Goal: Task Accomplishment & Management: Manage account settings

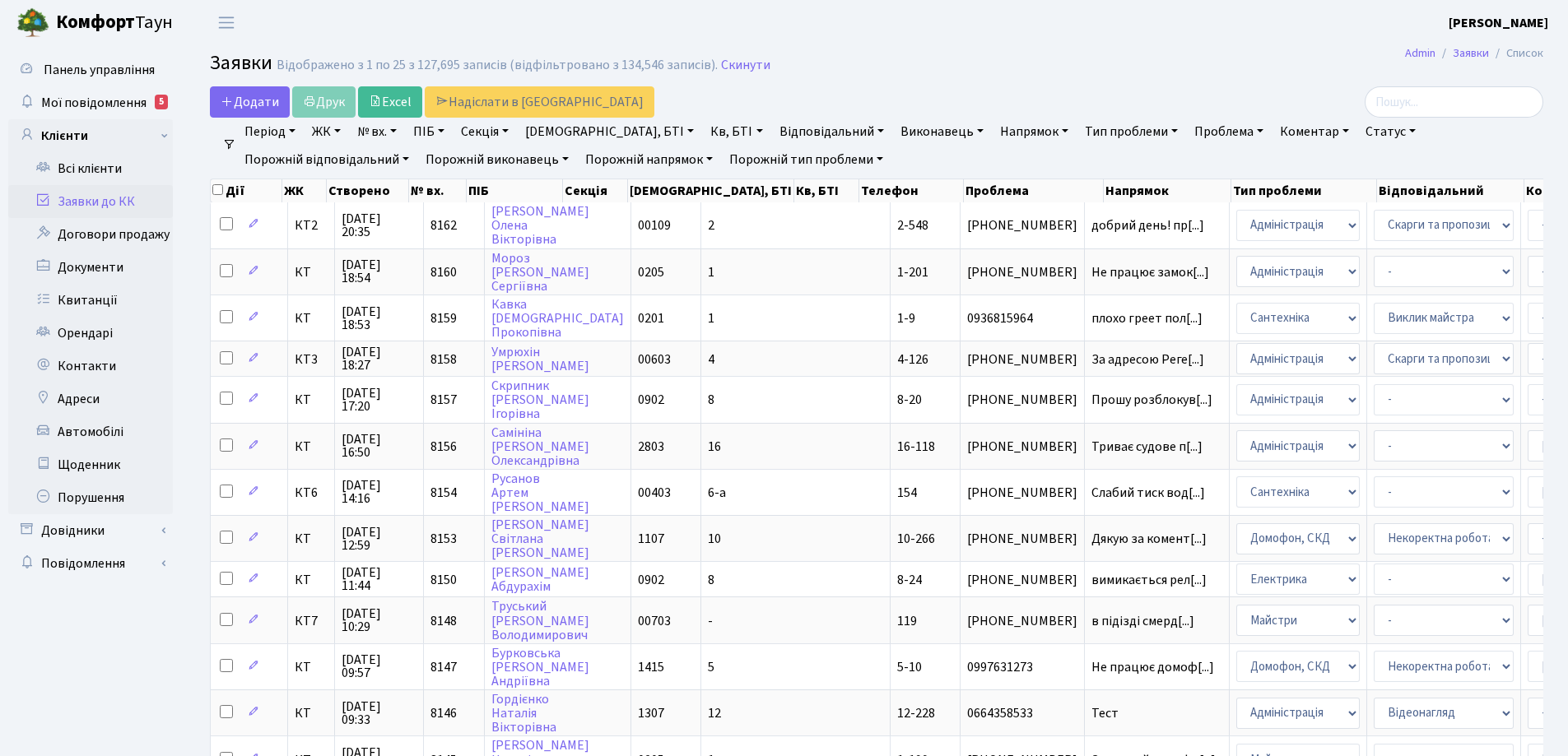
select select "25"
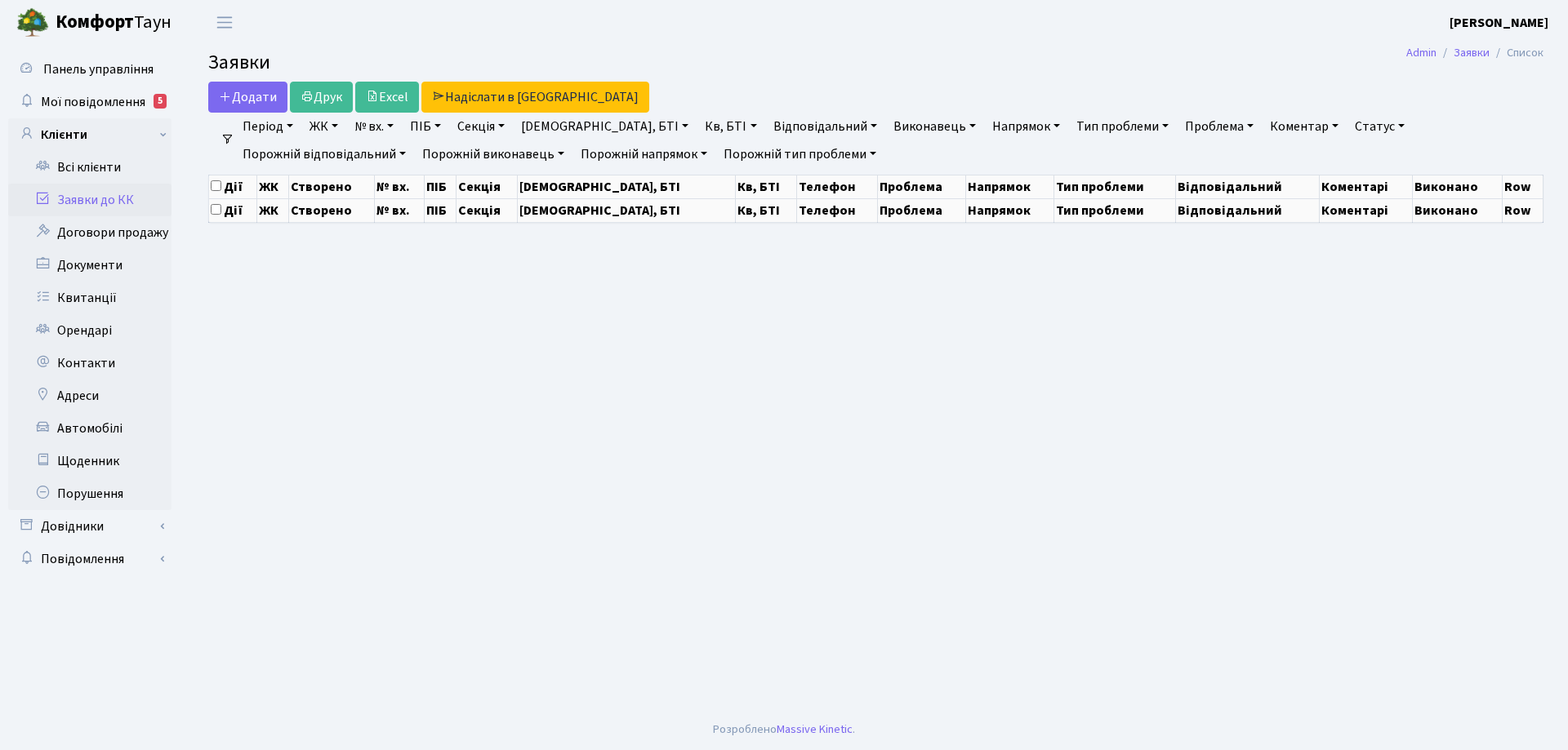
select select "25"
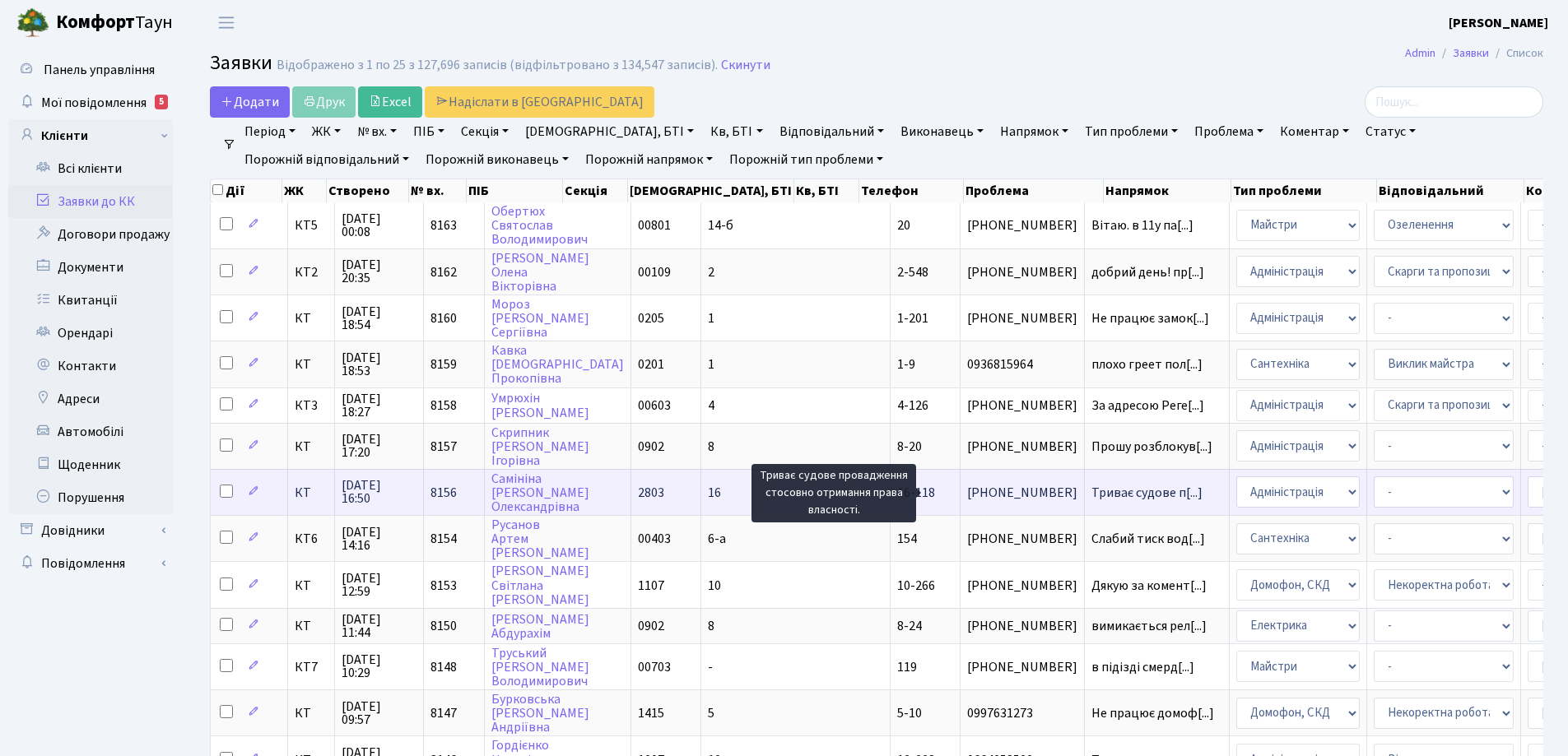
click at [1092, 494] on span "Триває судове п[...]" at bounding box center [1147, 493] width 111 height 18
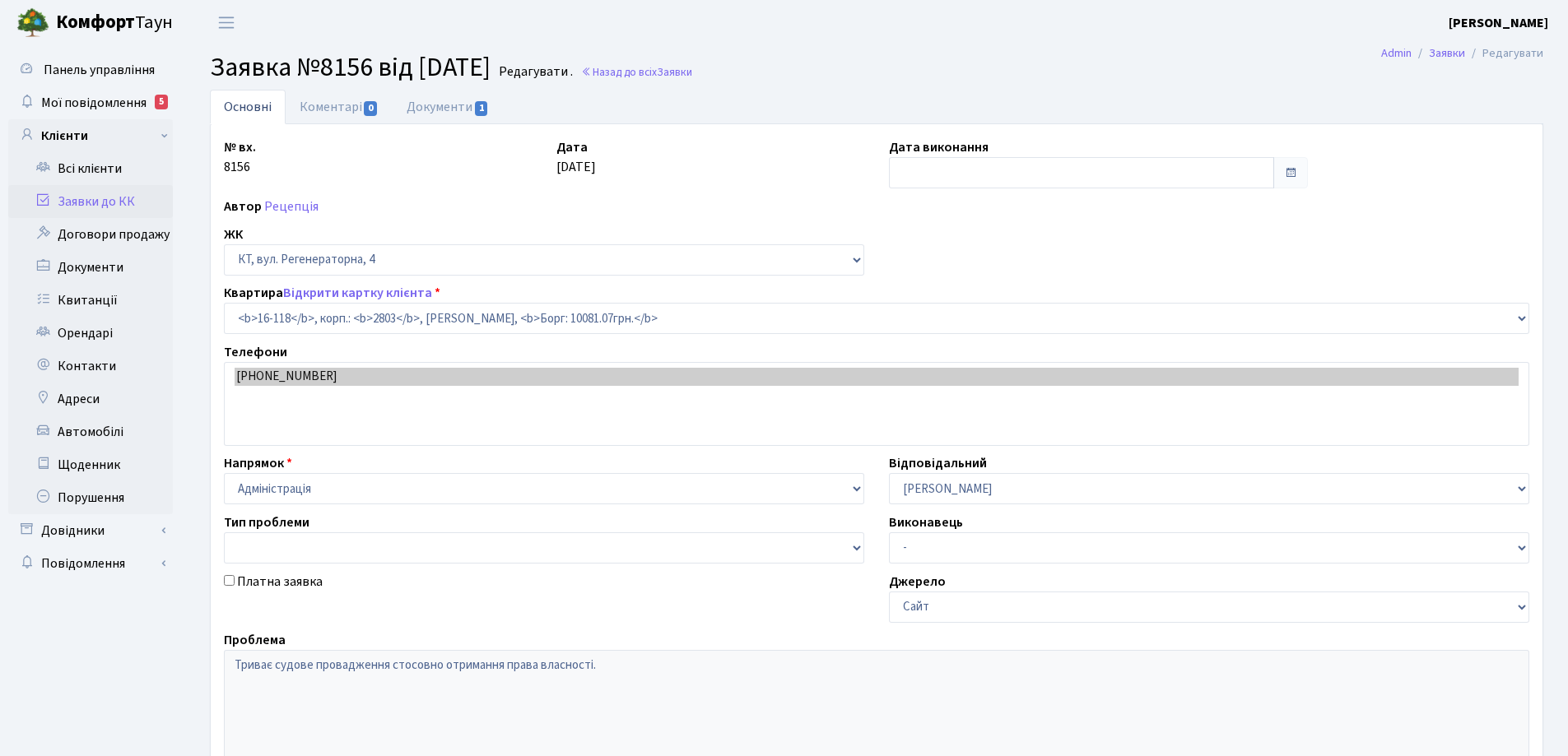
select select "8679"
type input "[DATE]"
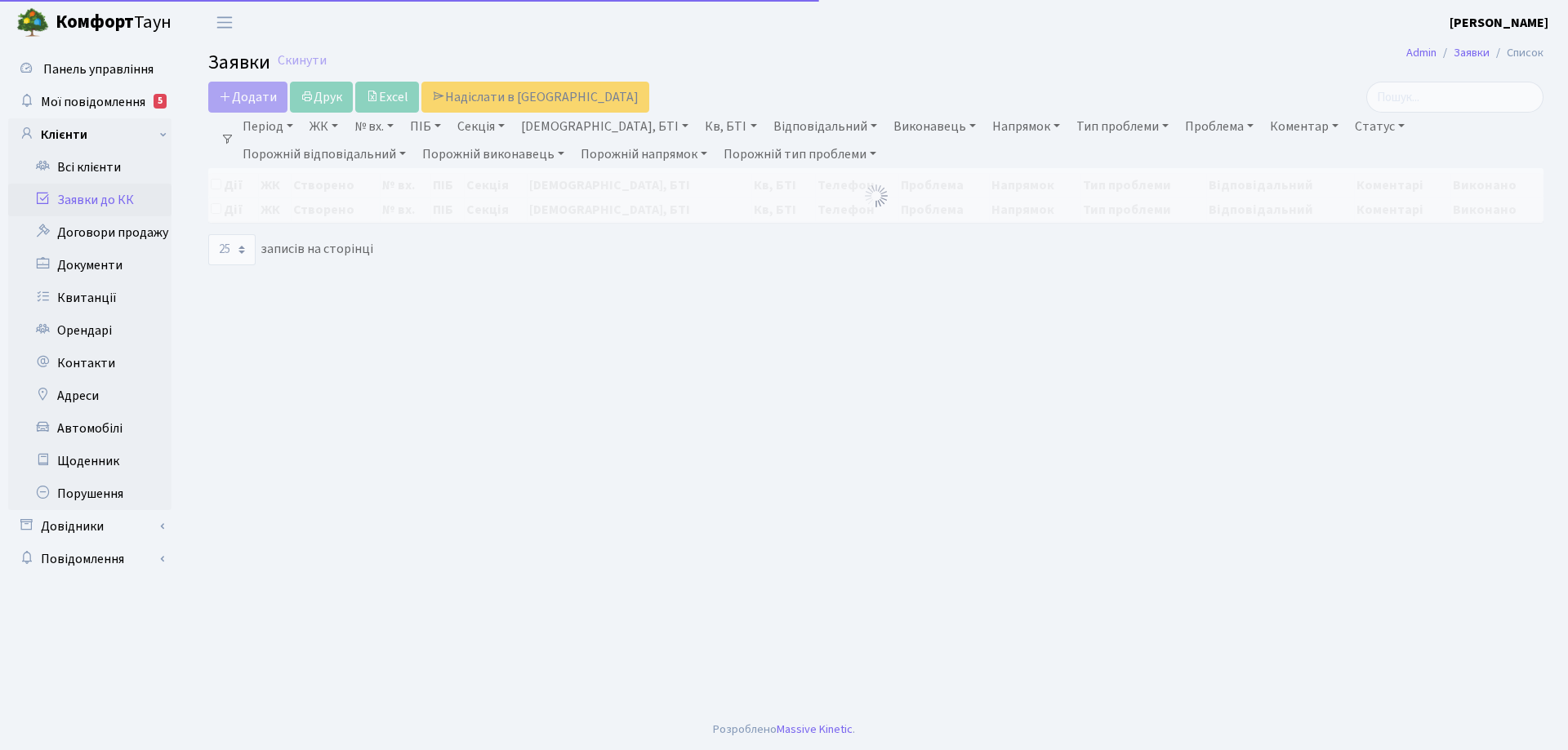
select select "25"
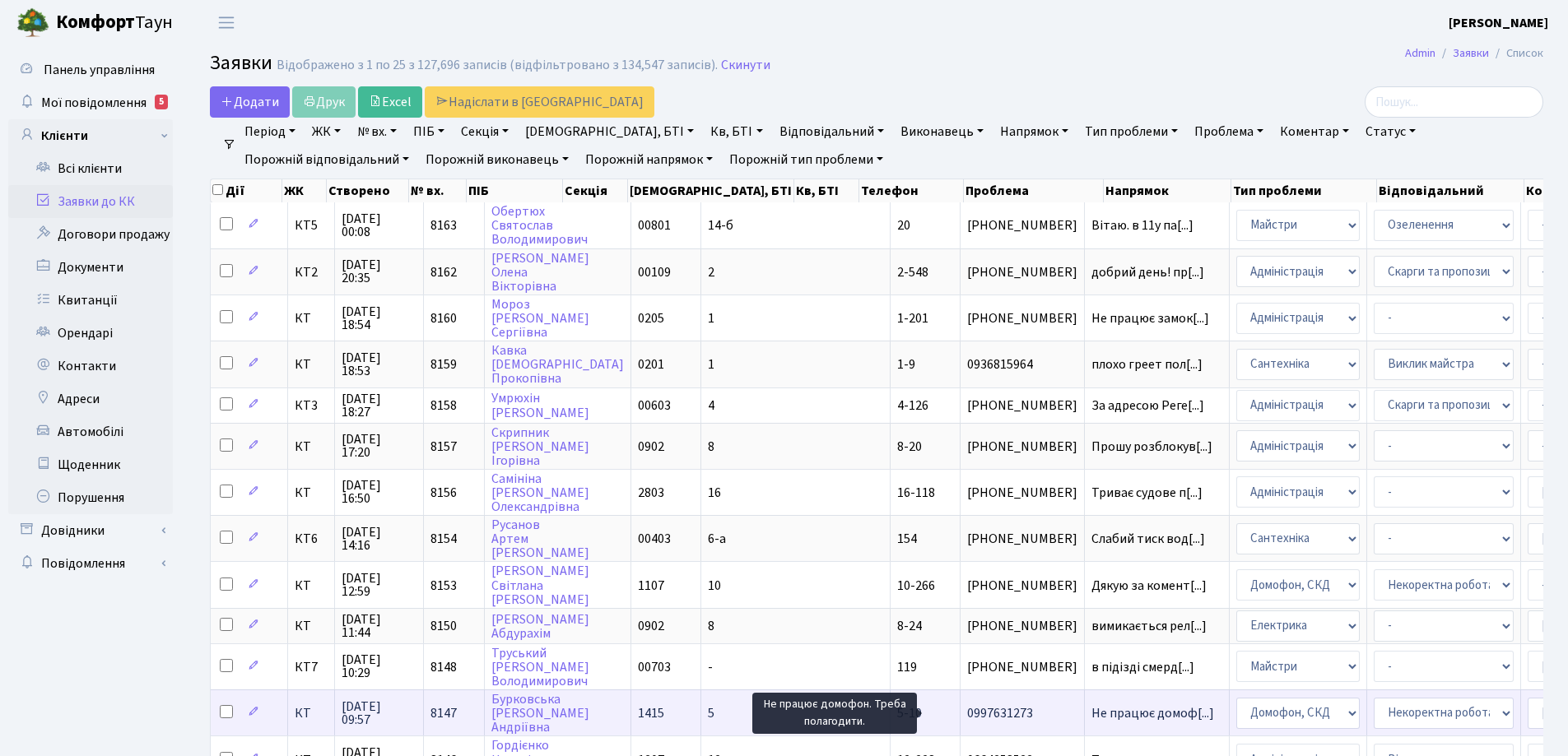
scroll to position [3, 0]
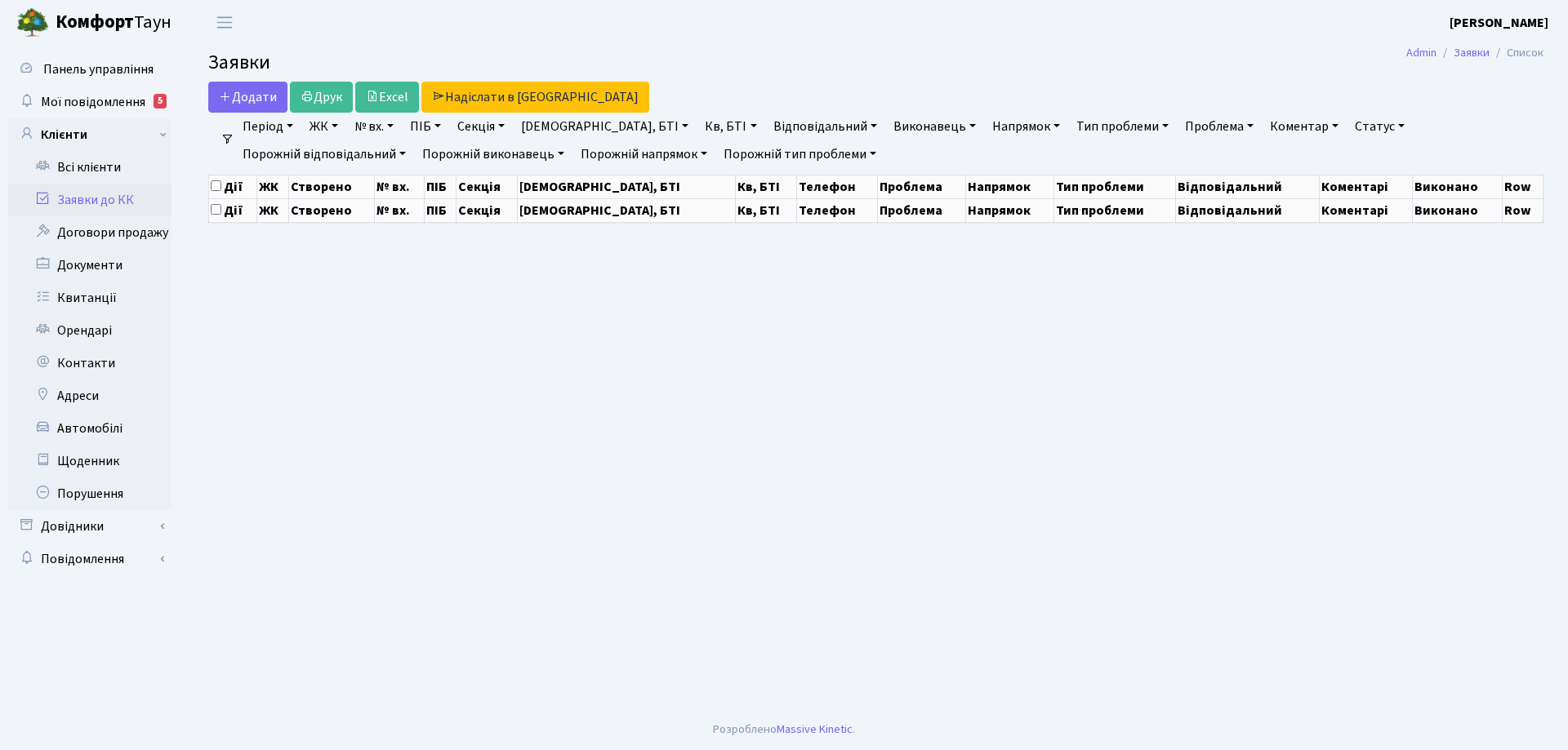
select select "25"
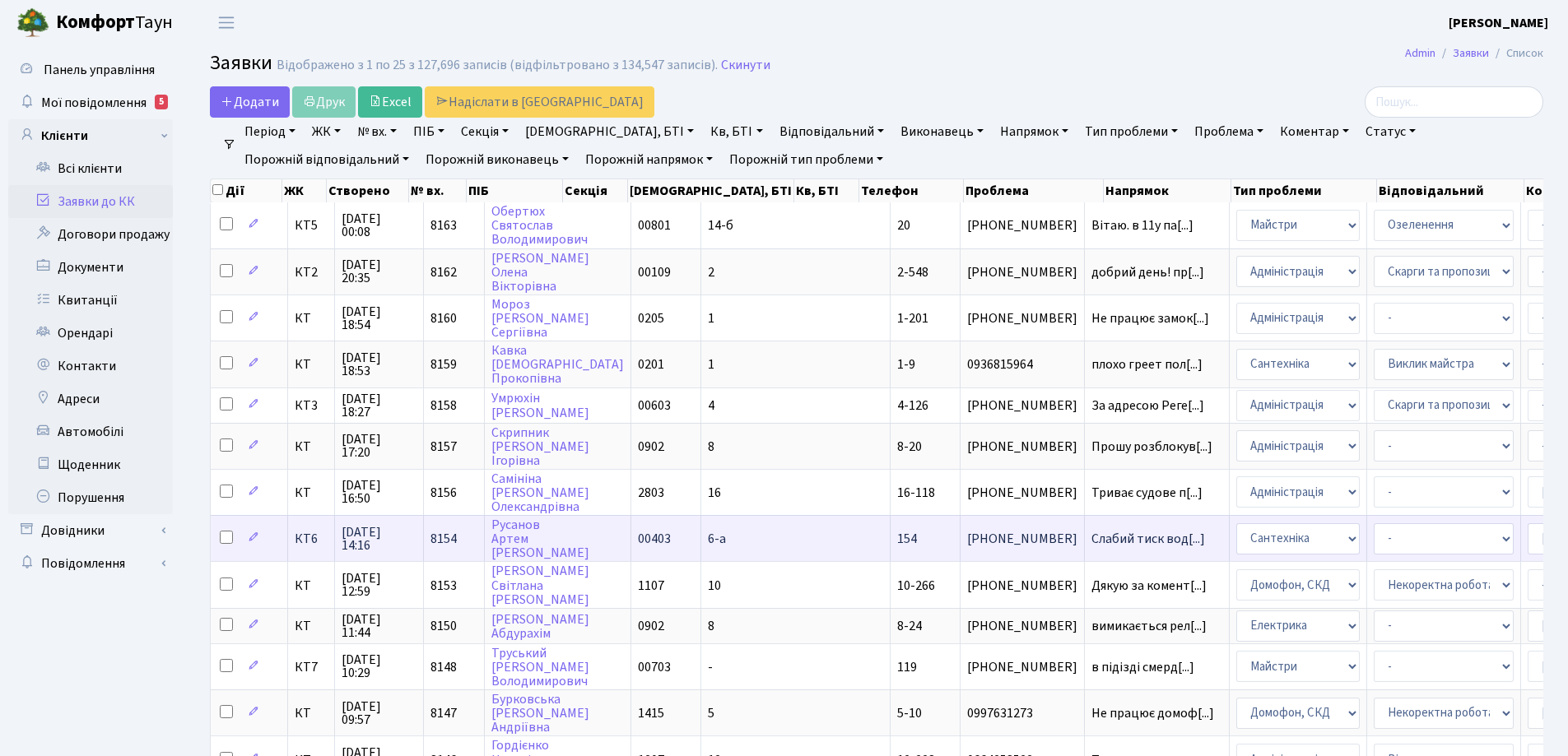
click at [708, 544] on span "6-а" at bounding box center [716, 538] width 18 height 18
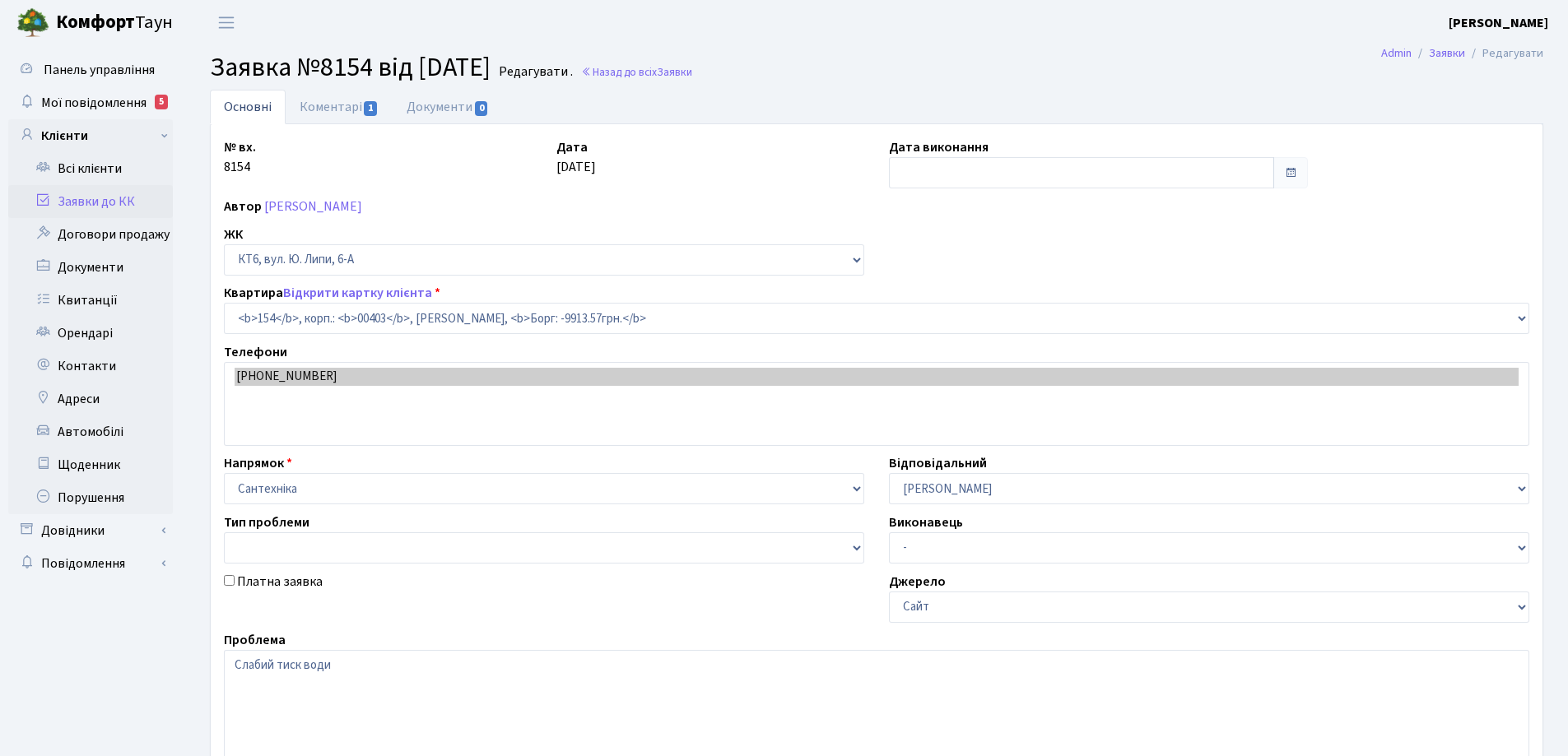
select select "17246"
type input "[DATE]"
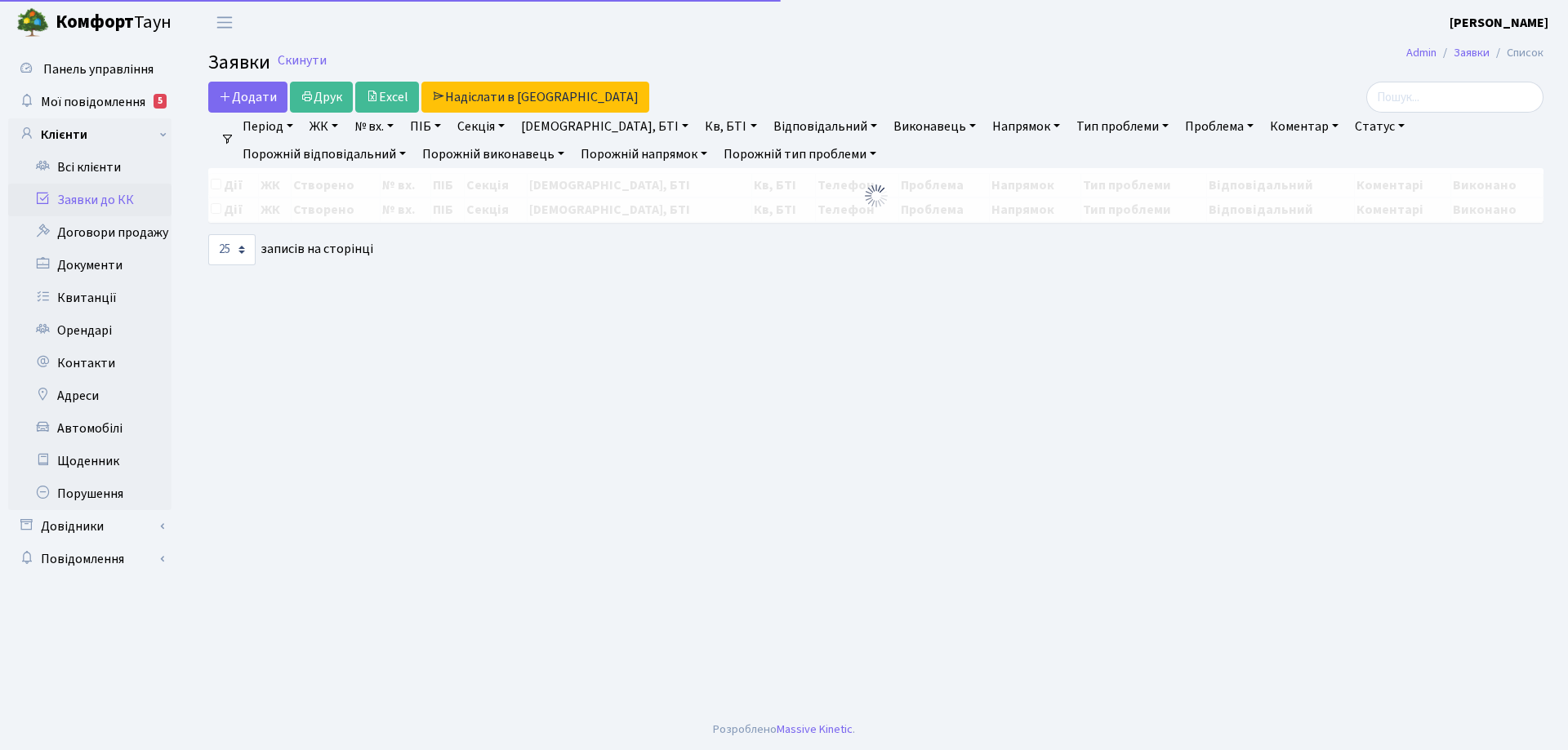
select select "25"
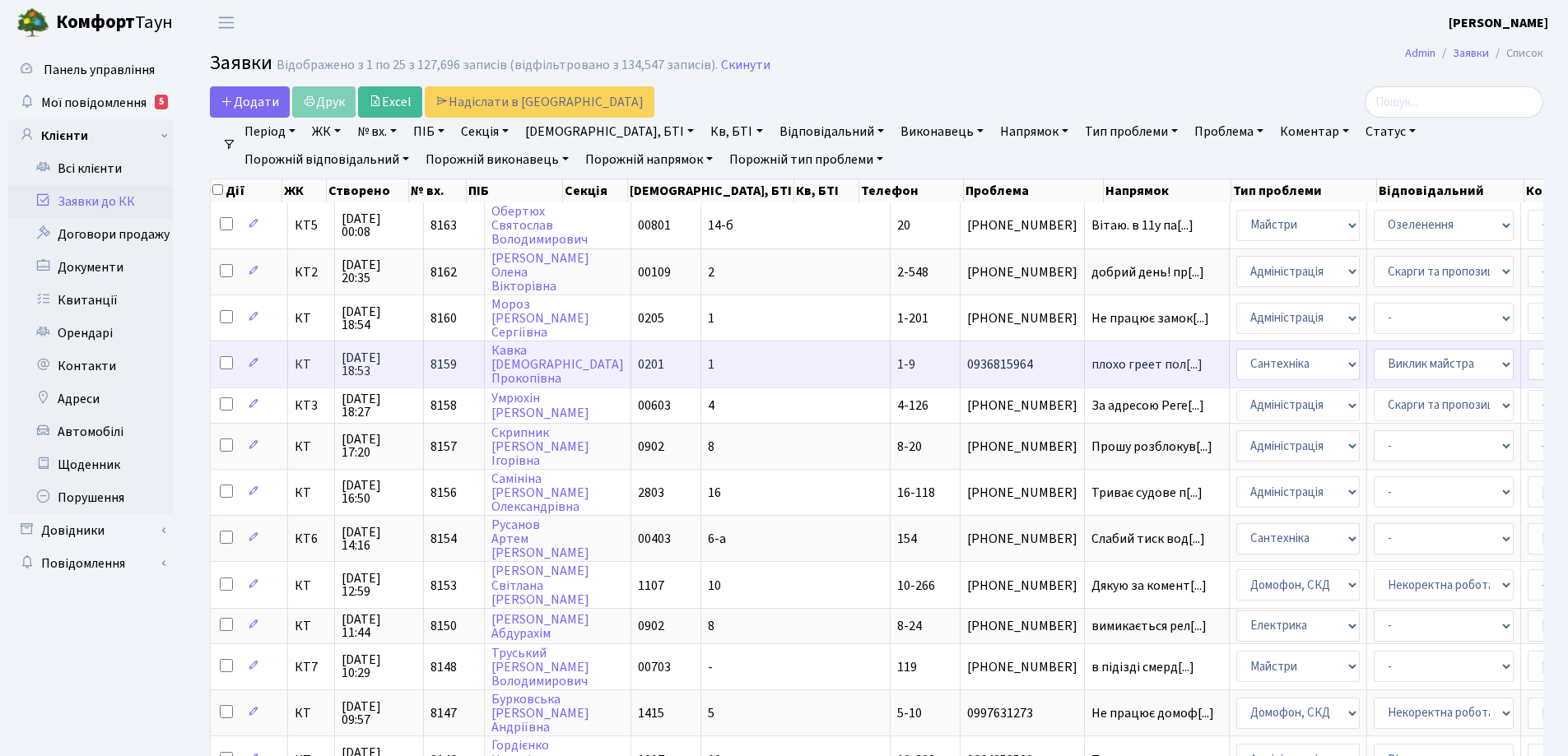
click at [897, 364] on span "1-9" at bounding box center [906, 364] width 18 height 18
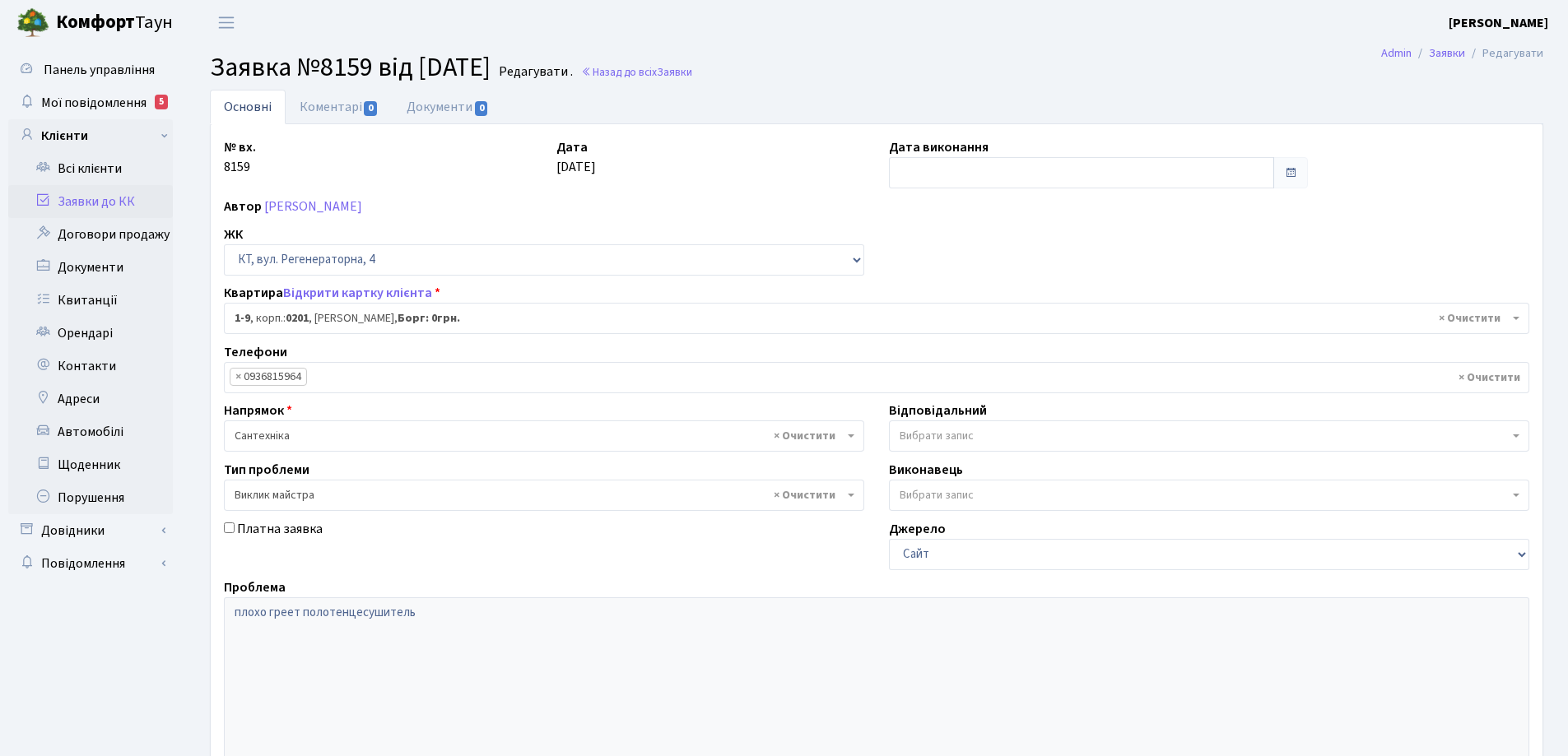
select select "9"
select select "29"
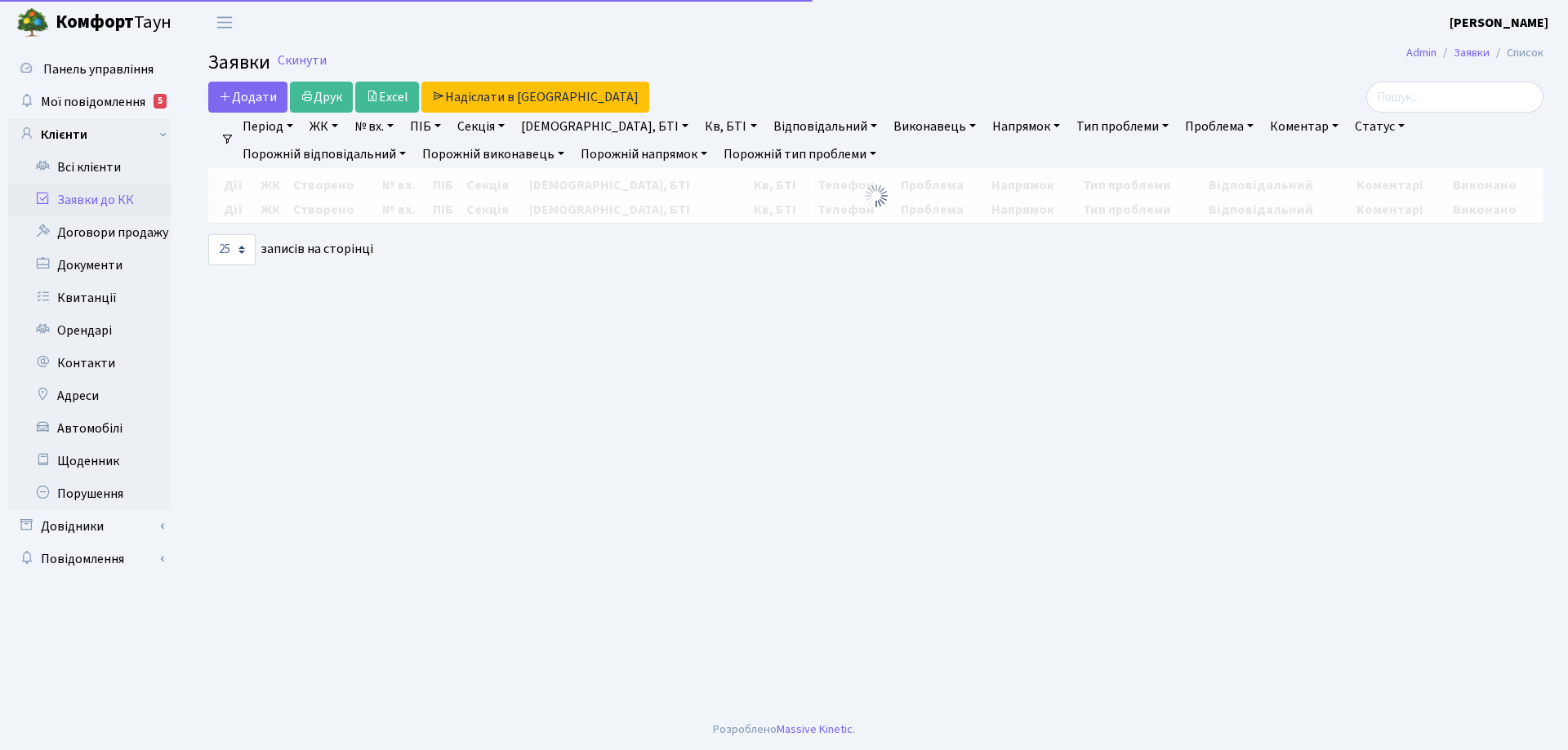
select select "25"
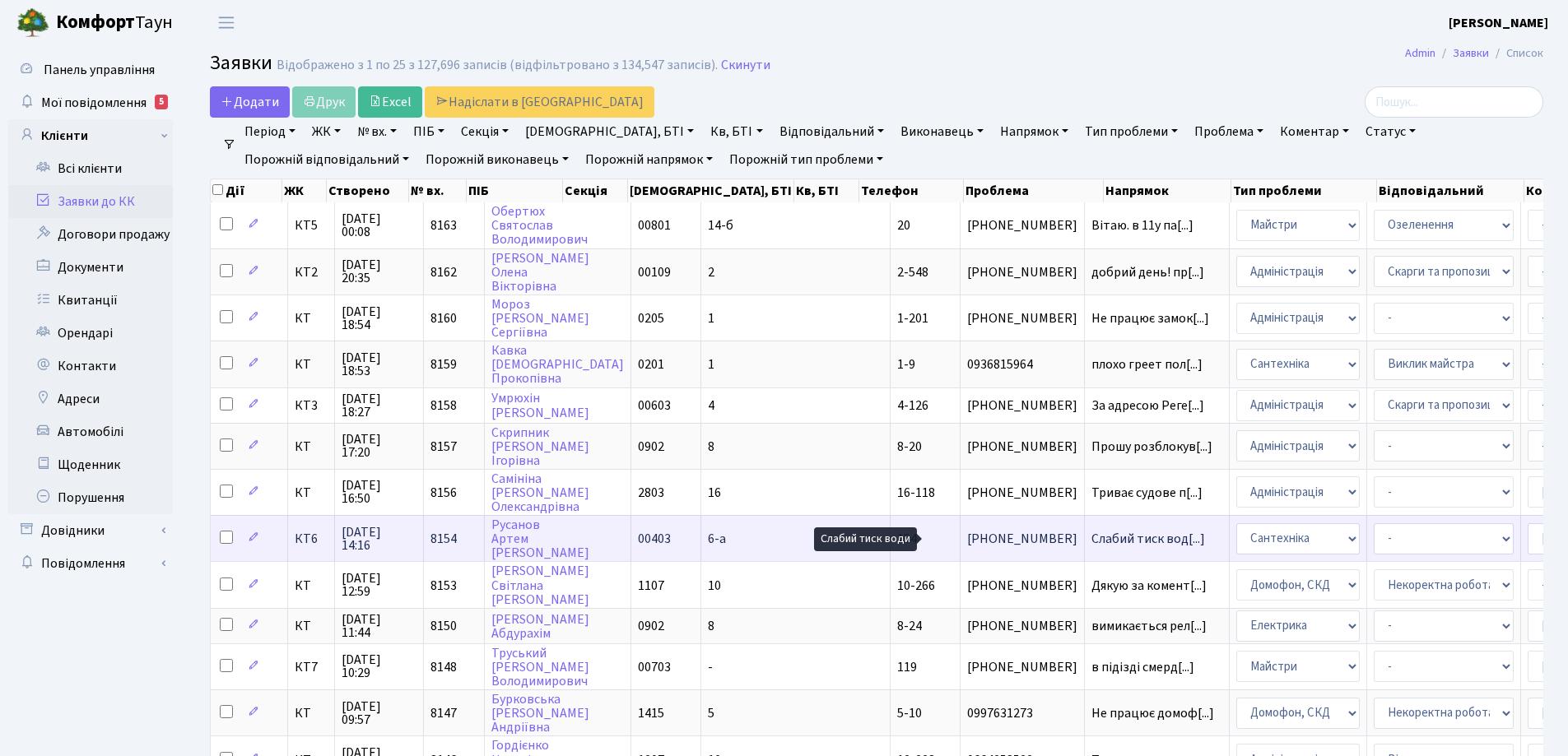
click at [1092, 540] on span "Слабий тиск вод[...]" at bounding box center [1149, 538] width 114 height 18
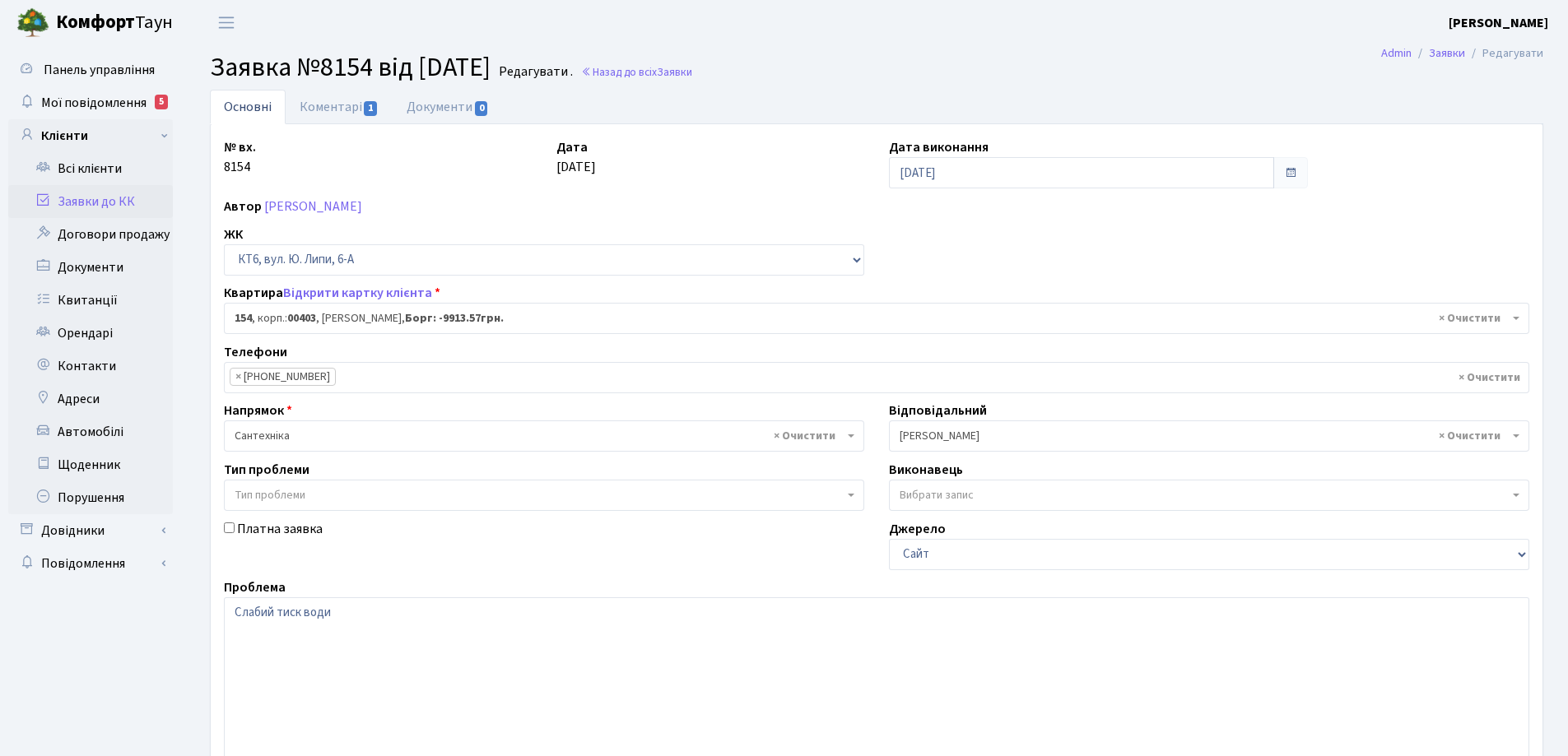
select select "17246"
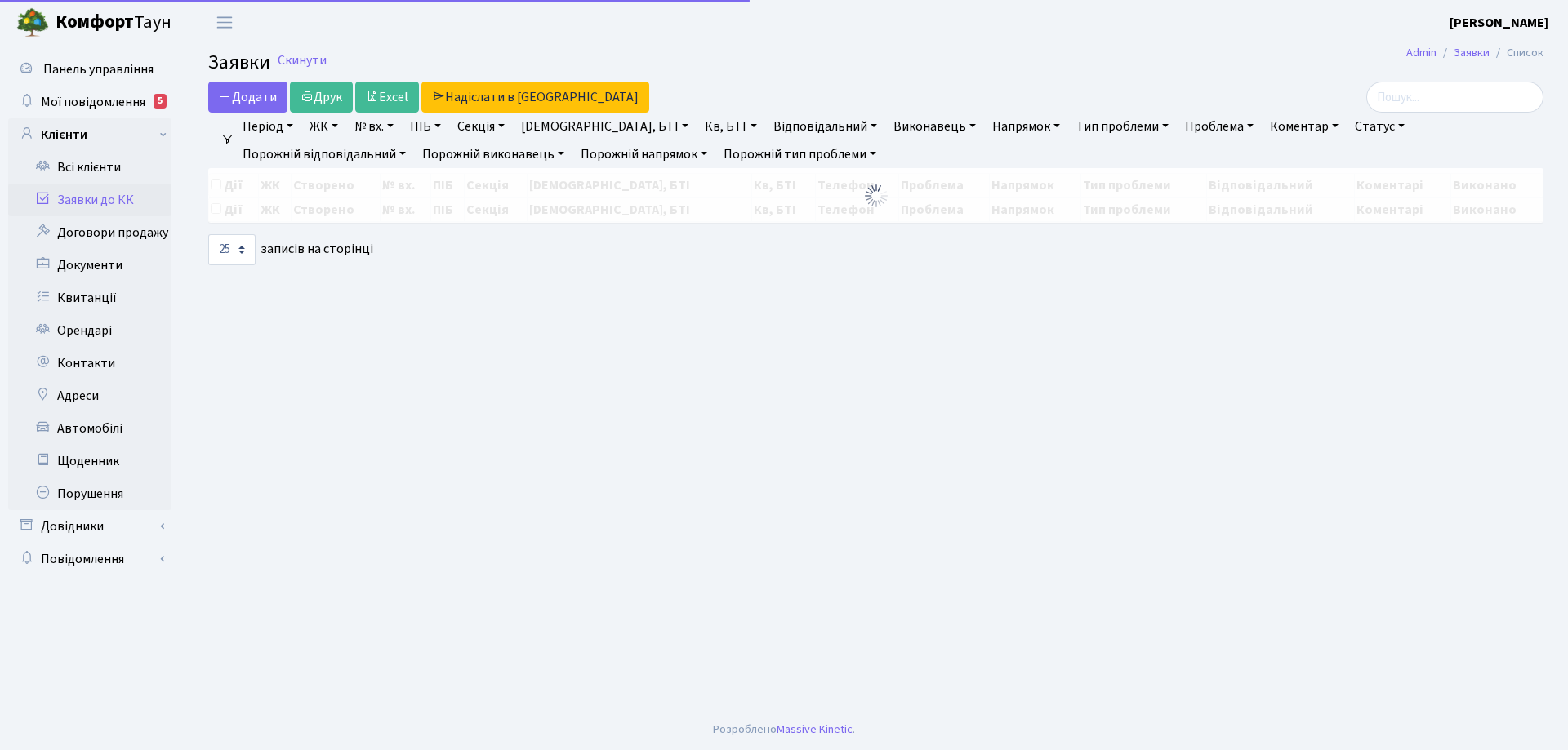
select select "25"
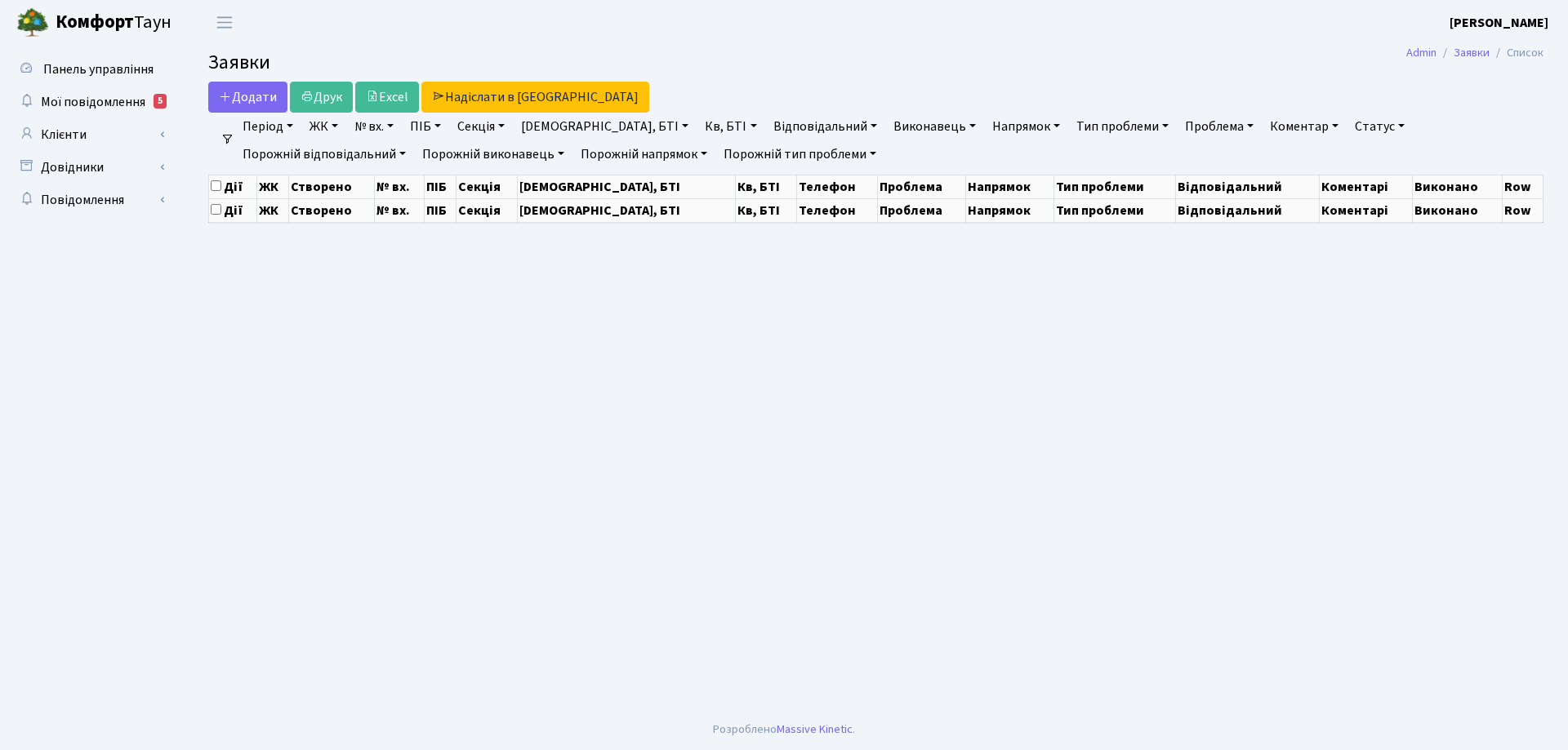
select select "25"
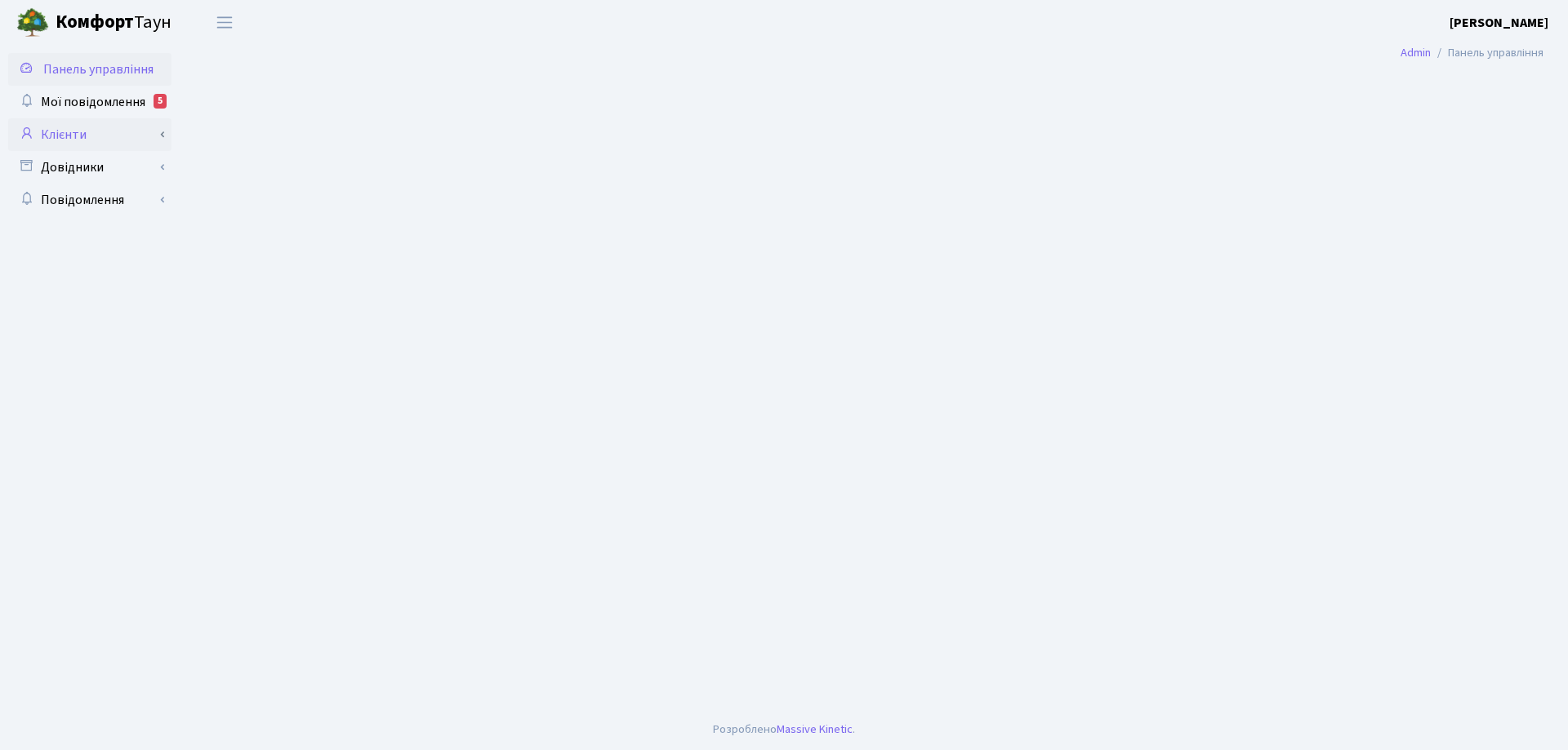
click at [60, 135] on link "Клієнти" at bounding box center [90, 134] width 163 height 33
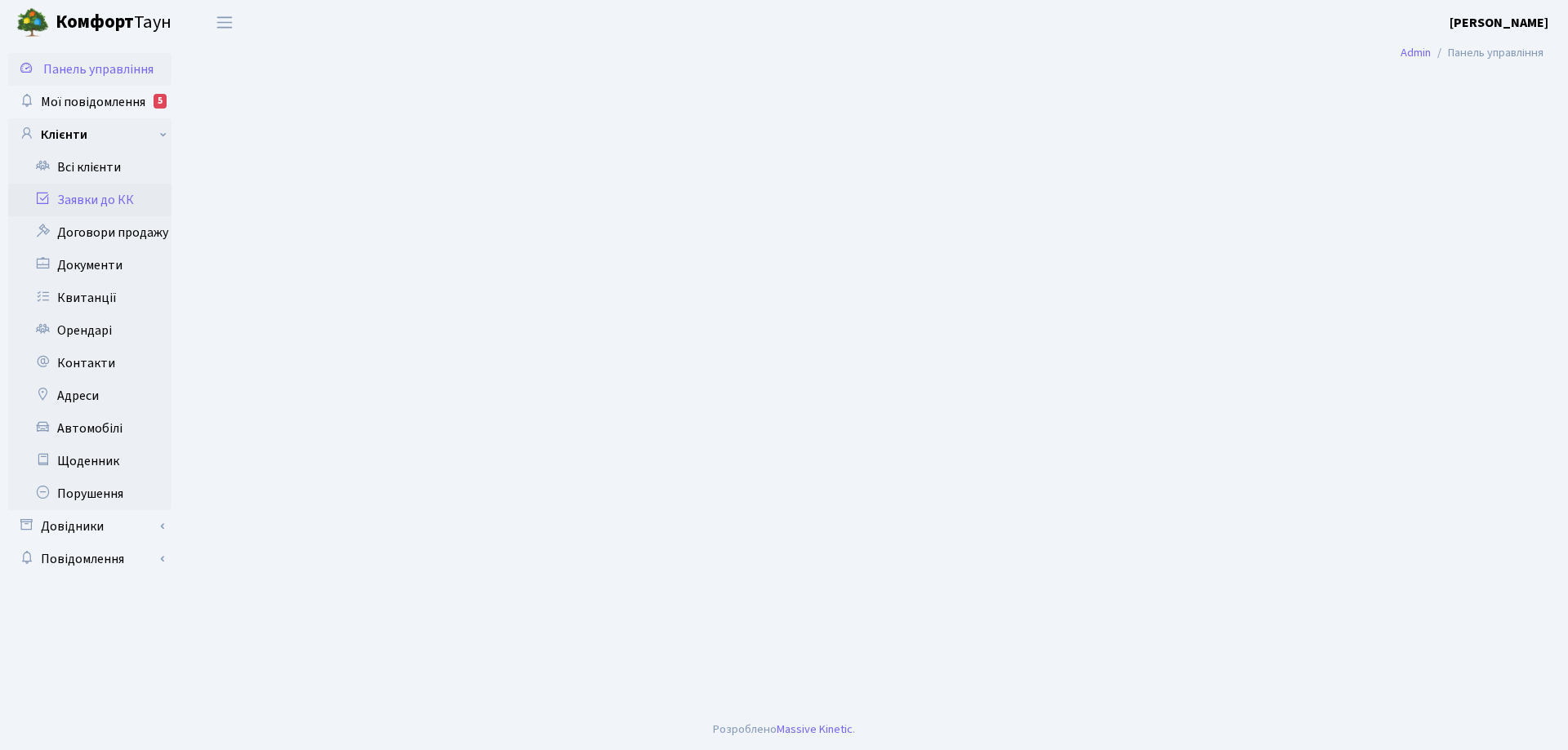
click at [103, 201] on link "Заявки до КК" at bounding box center [90, 200] width 163 height 33
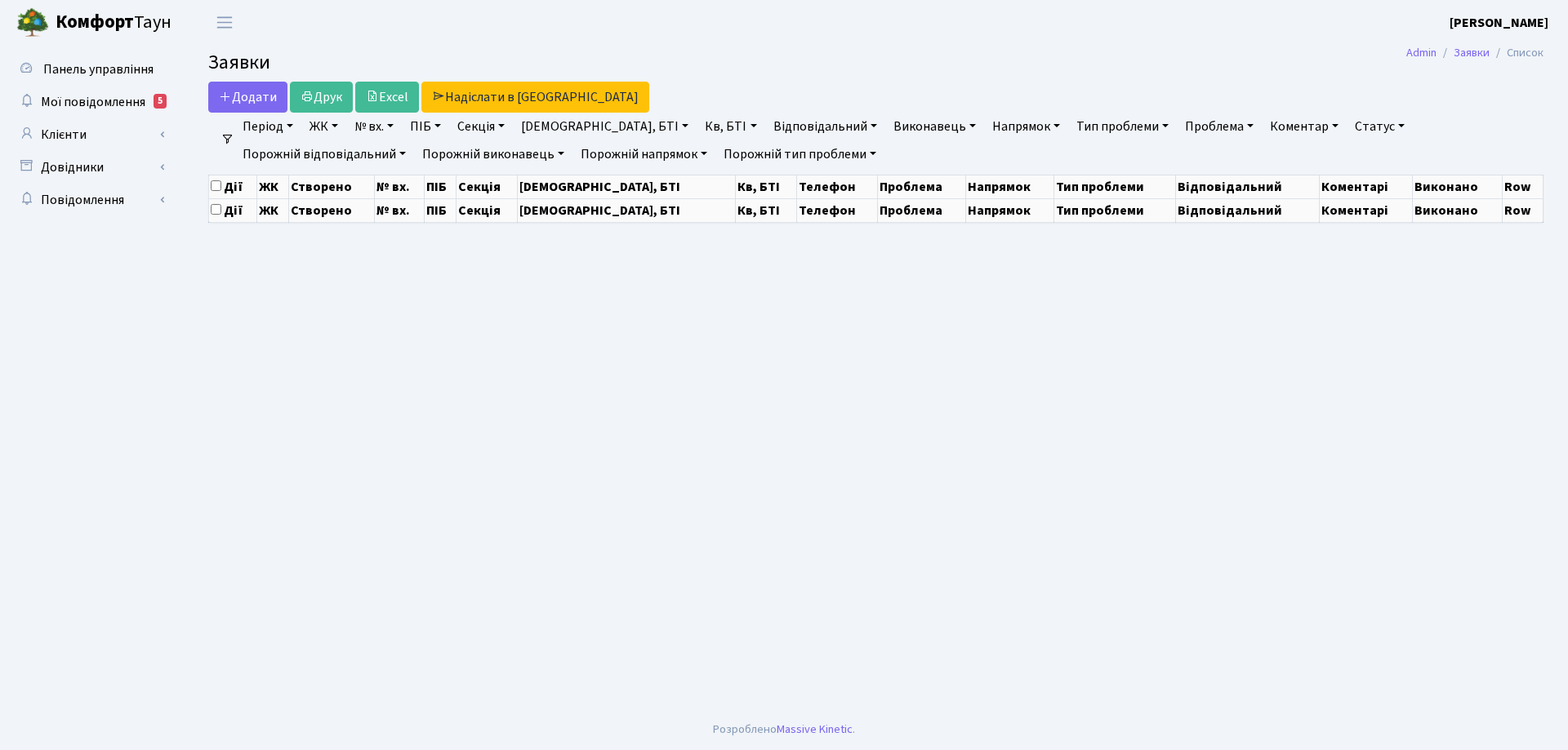
select select "25"
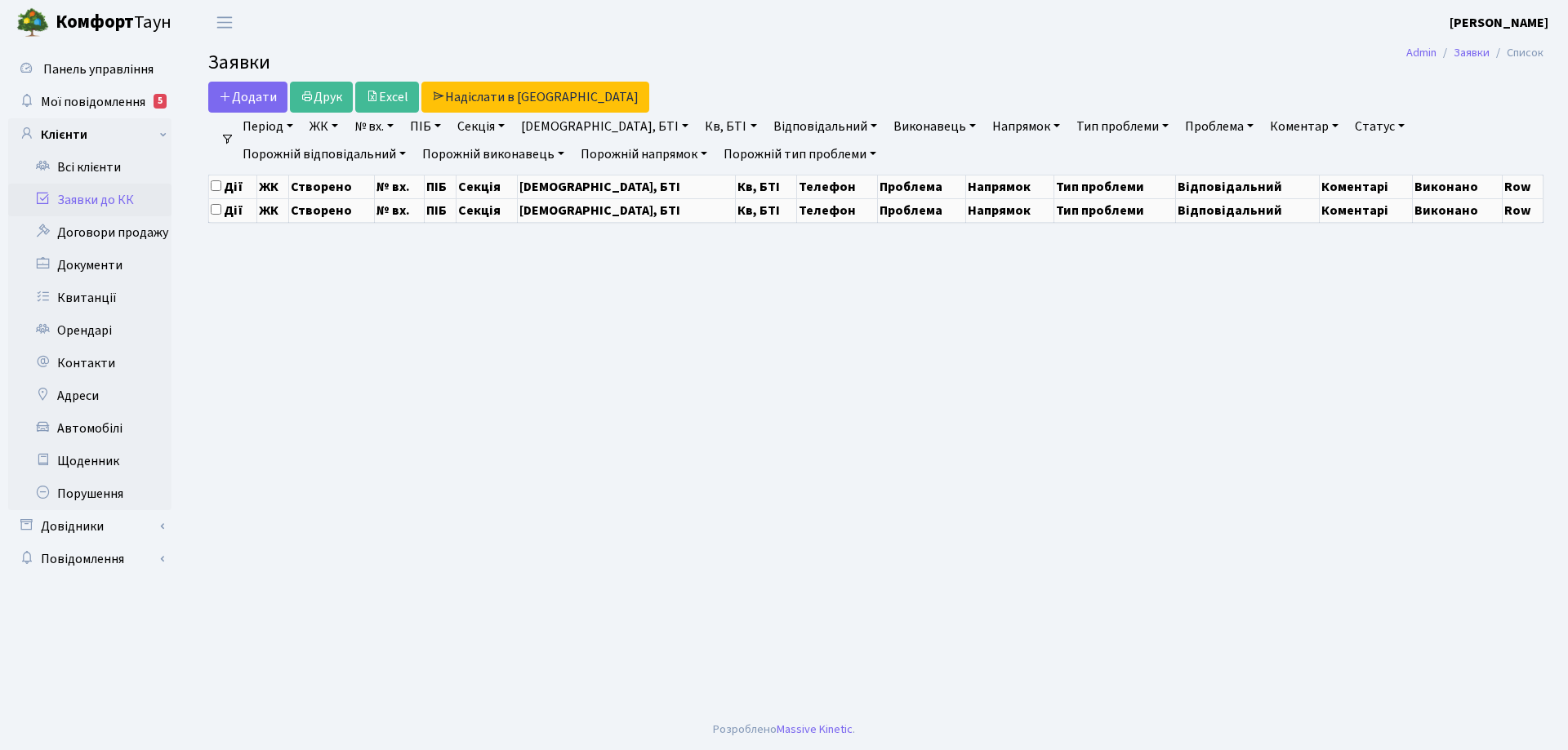
select select "25"
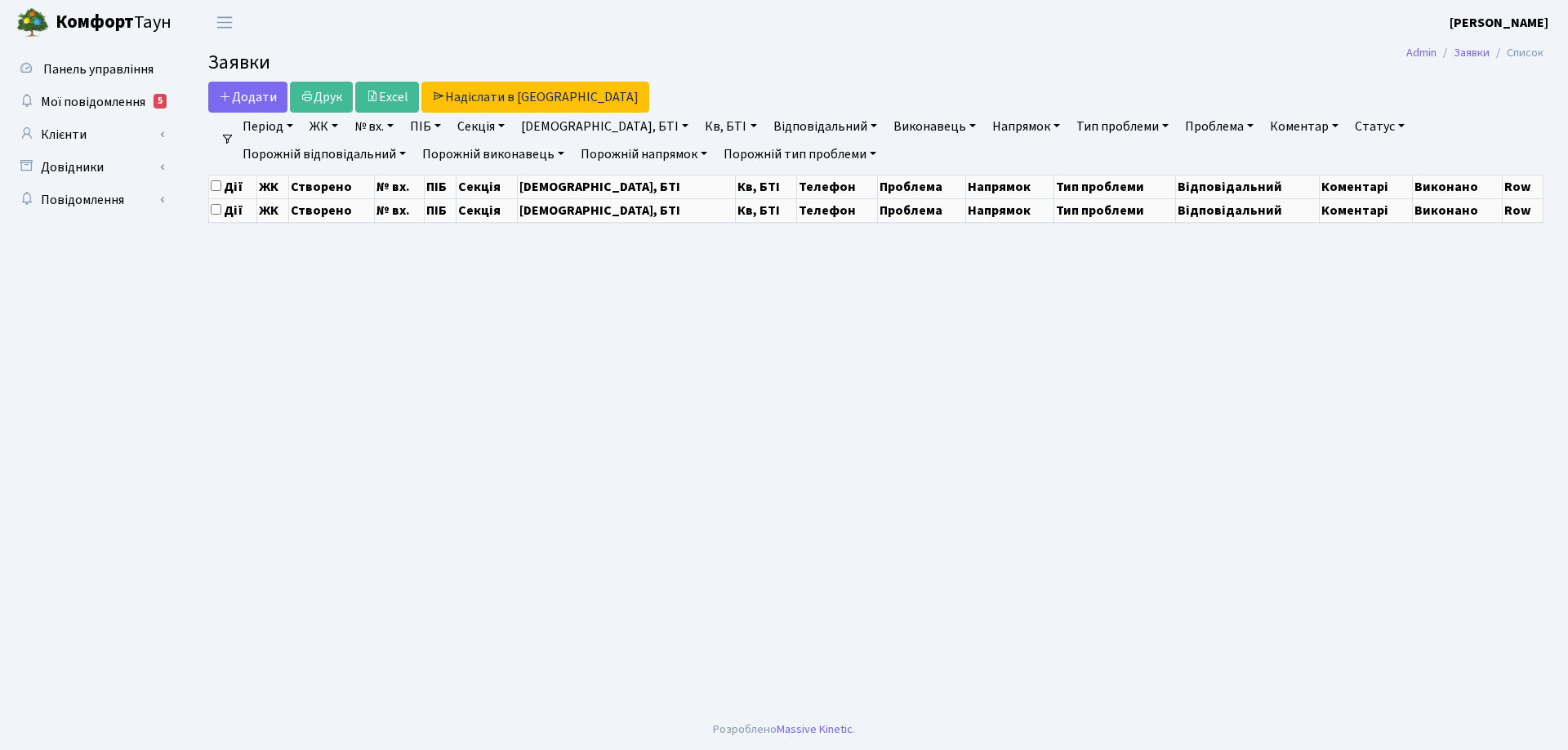
select select "25"
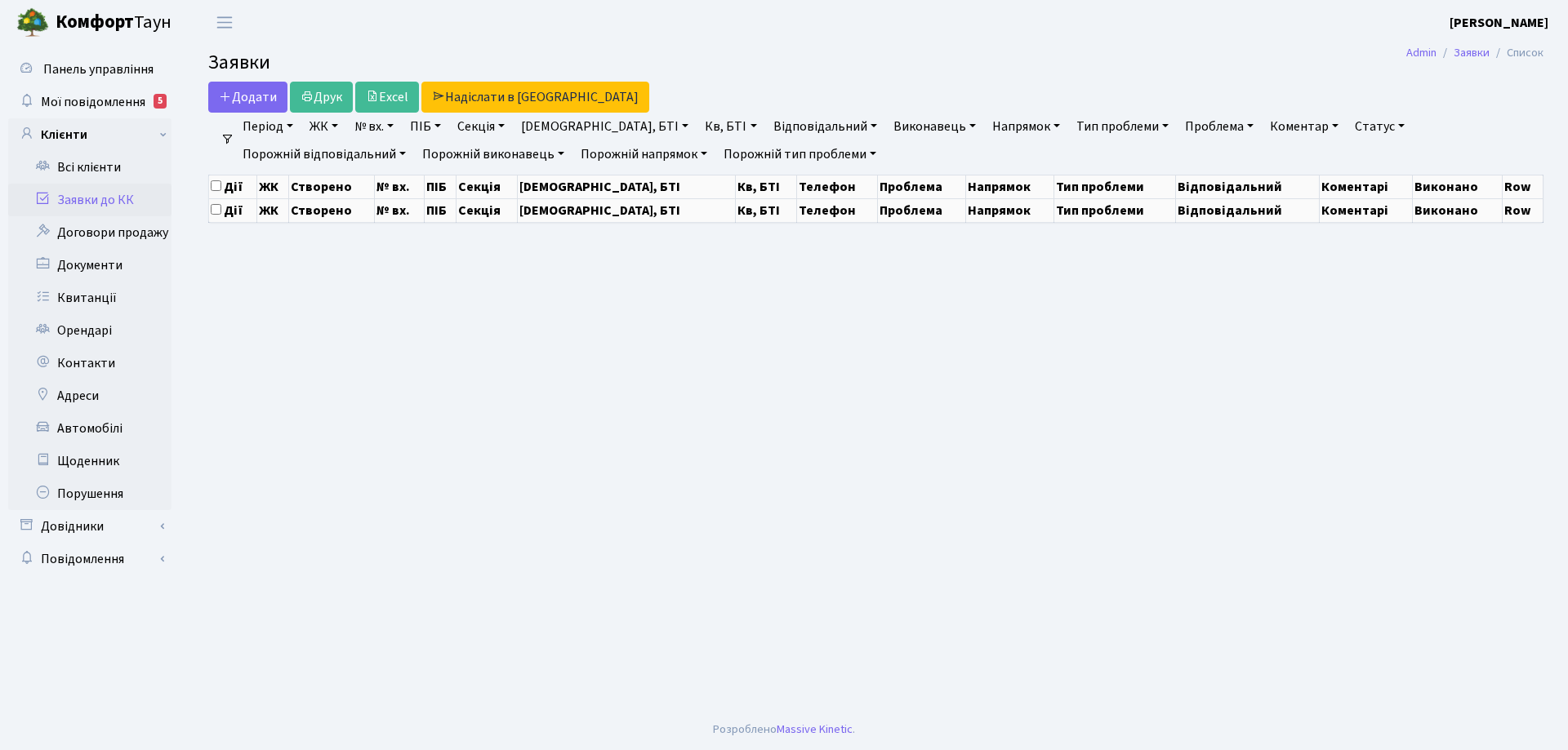
select select "25"
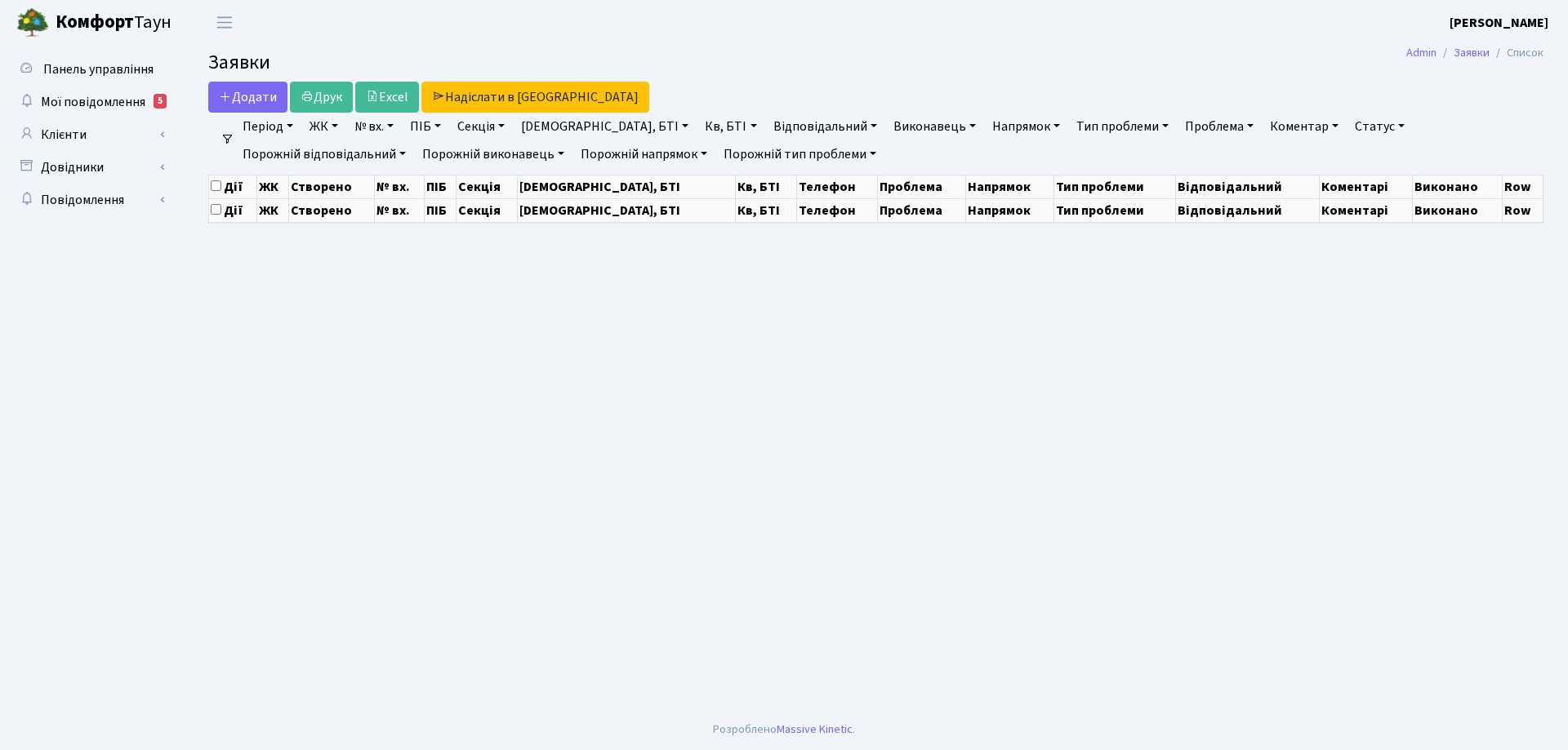
select select "25"
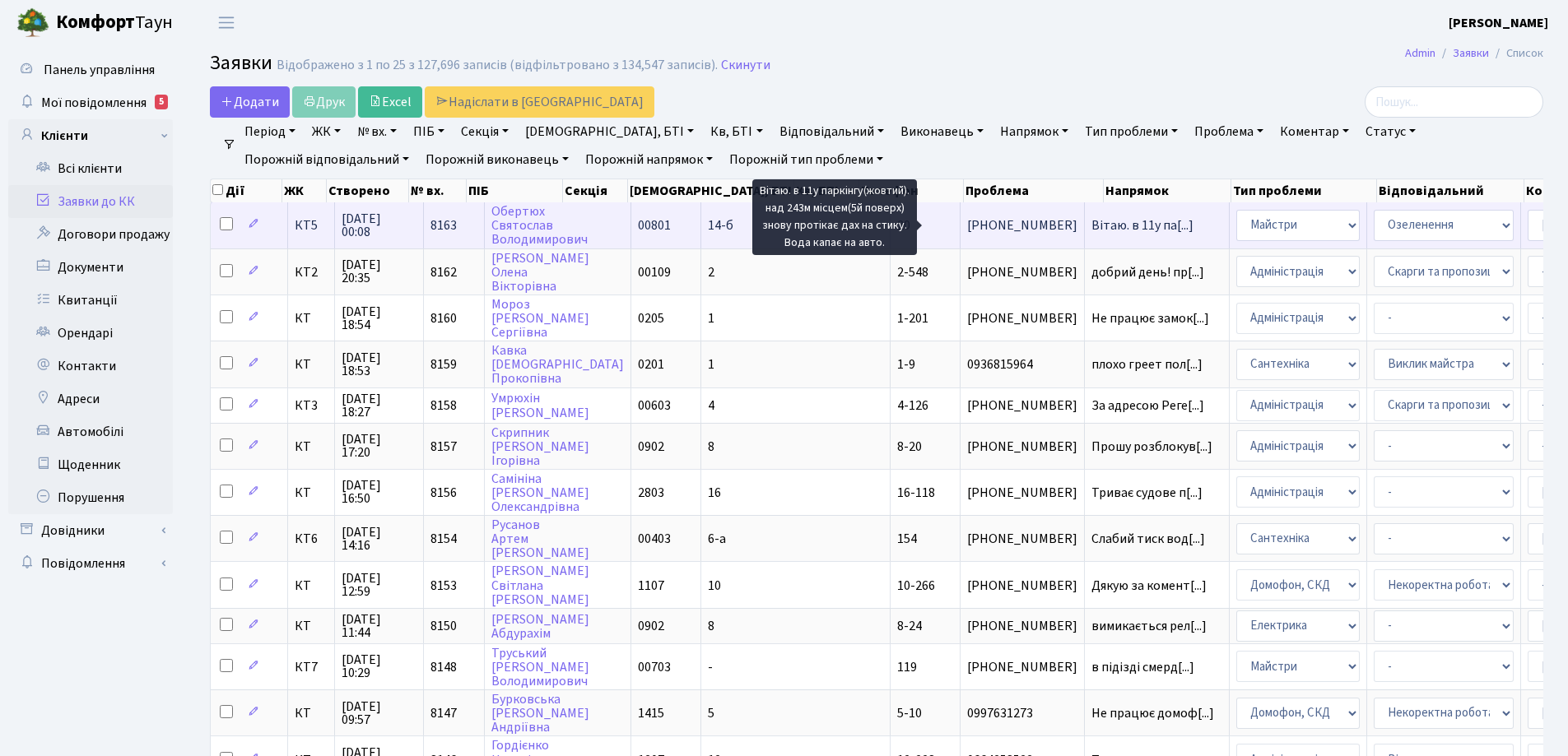
click at [1092, 224] on span "Вітаю. в 11у па[...]" at bounding box center [1143, 225] width 102 height 18
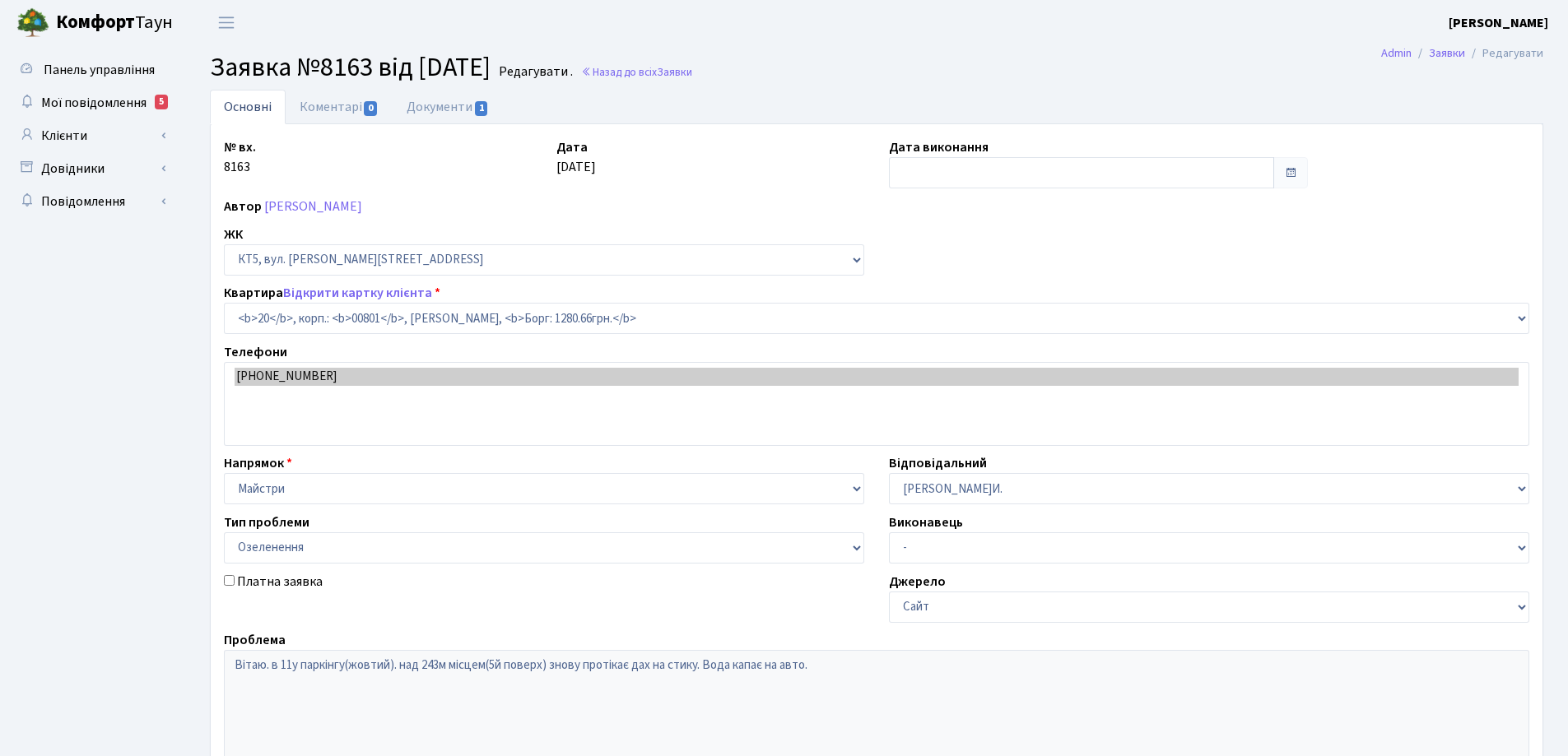
select select "17550"
select select "65"
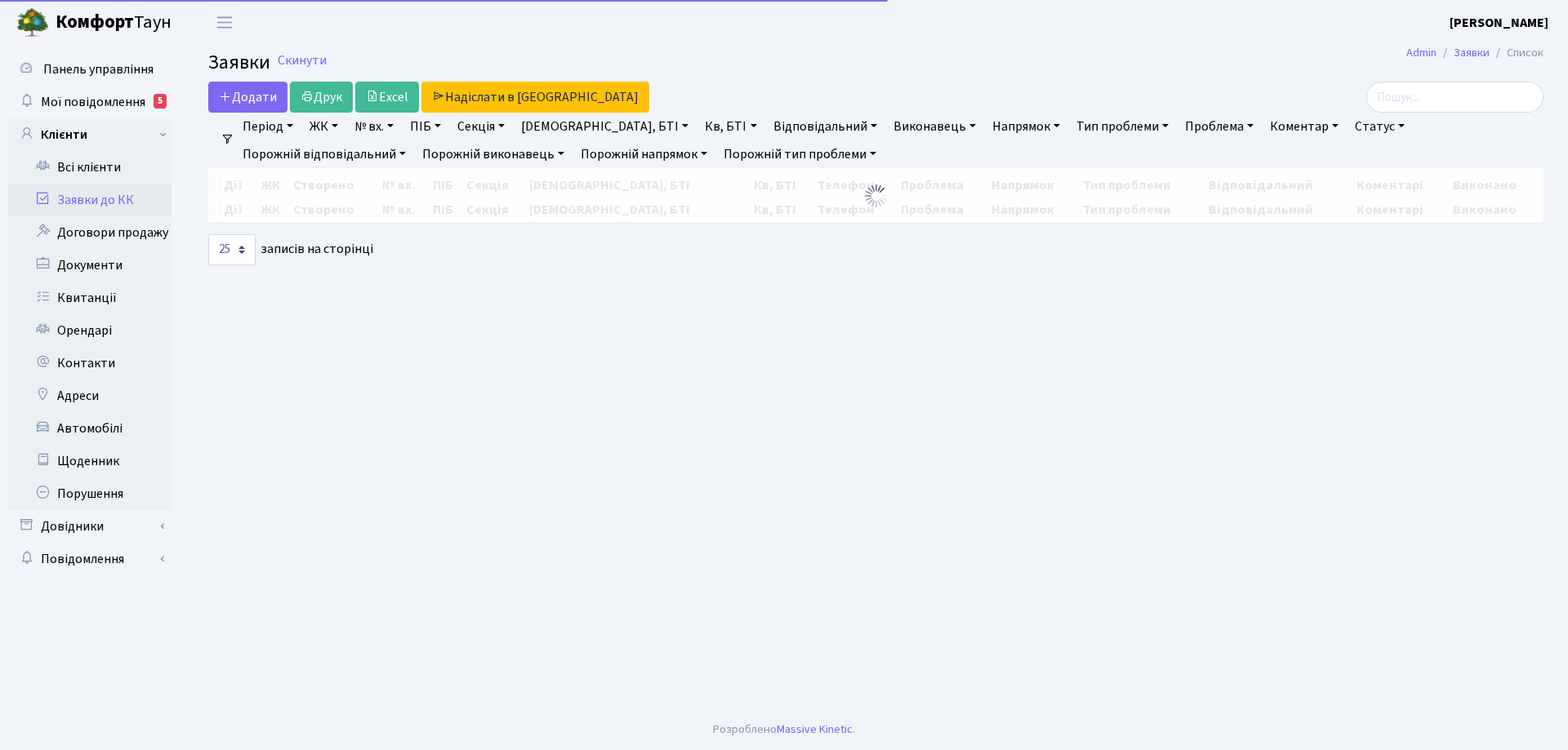
select select "25"
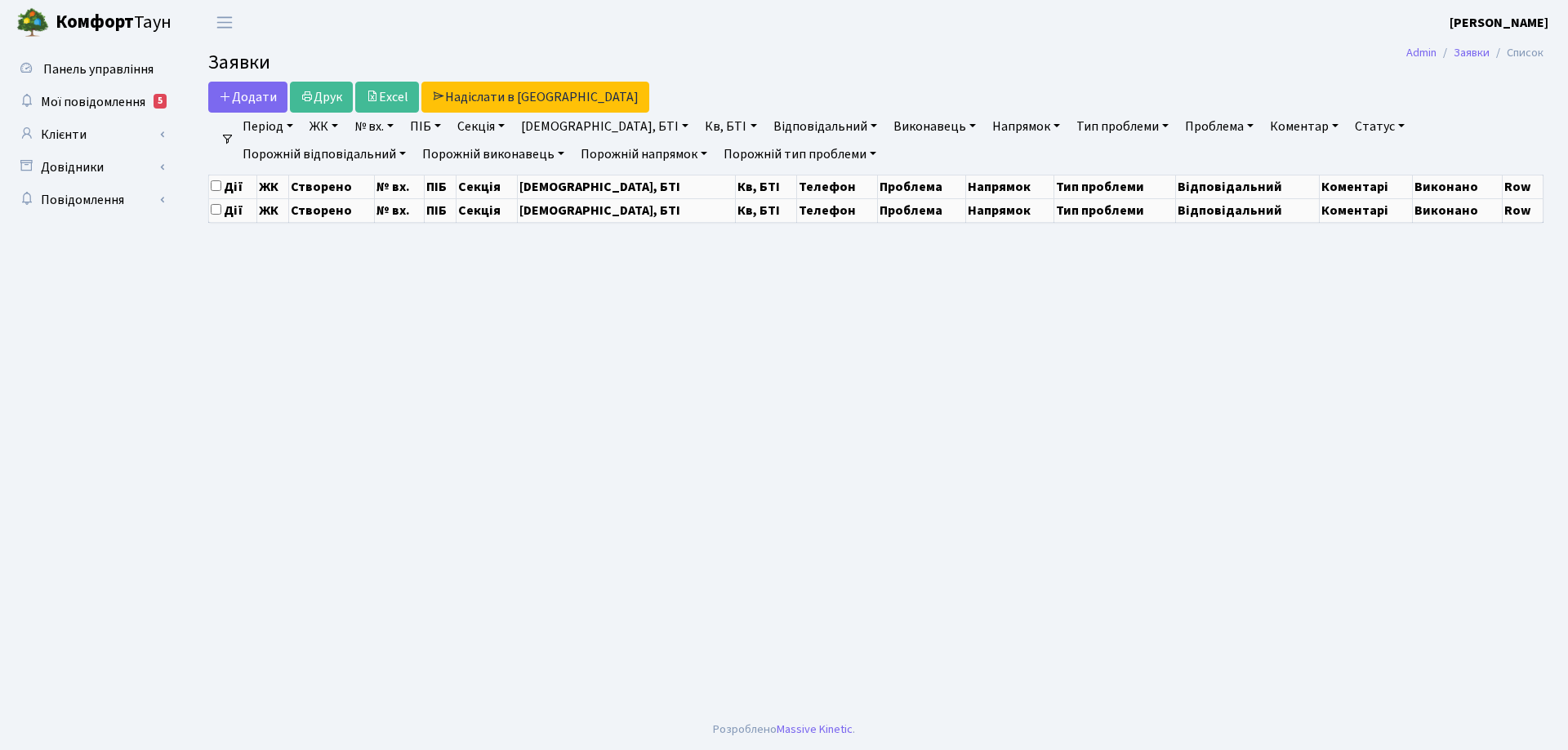
select select "25"
